Goal: Find specific page/section: Find specific page/section

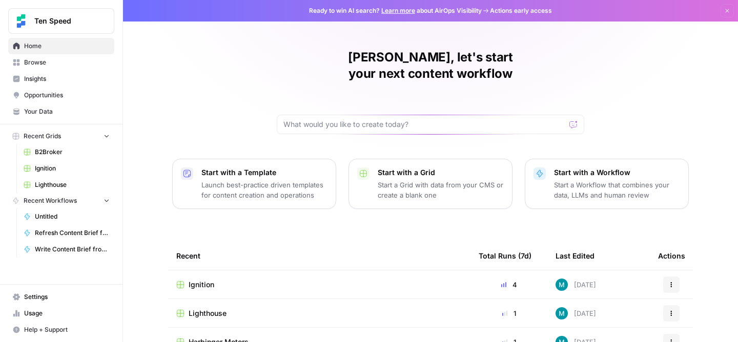
click at [205, 308] on span "Lighthouse" at bounding box center [208, 313] width 38 height 10
